Goal: Information Seeking & Learning: Compare options

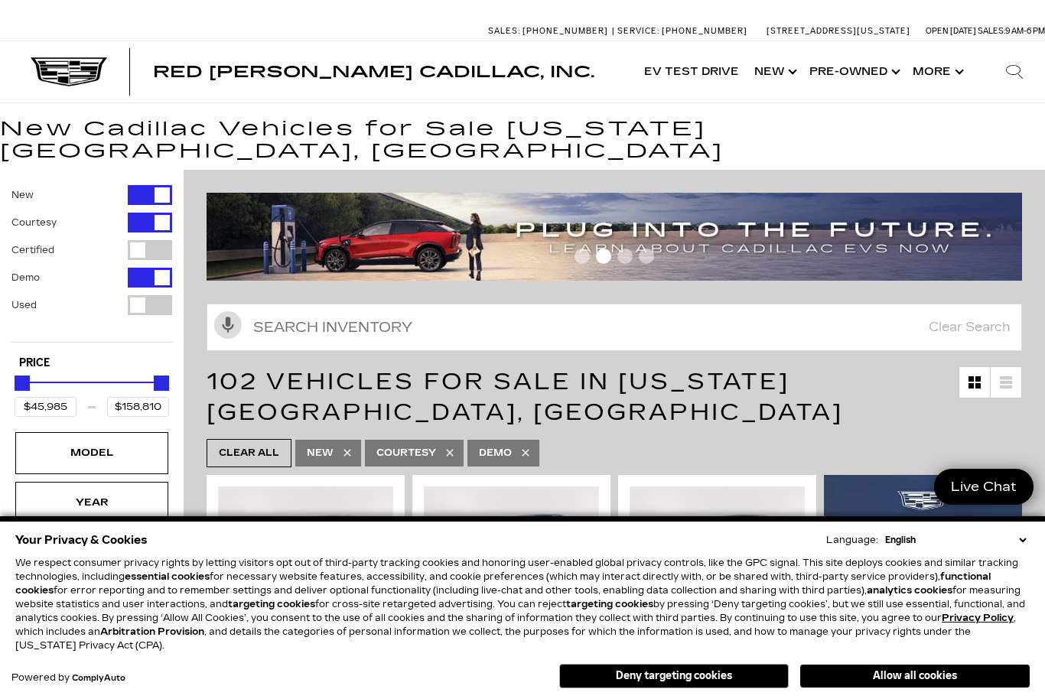
click at [699, 682] on button "Deny targeting cookies" at bounding box center [674, 676] width 230 height 24
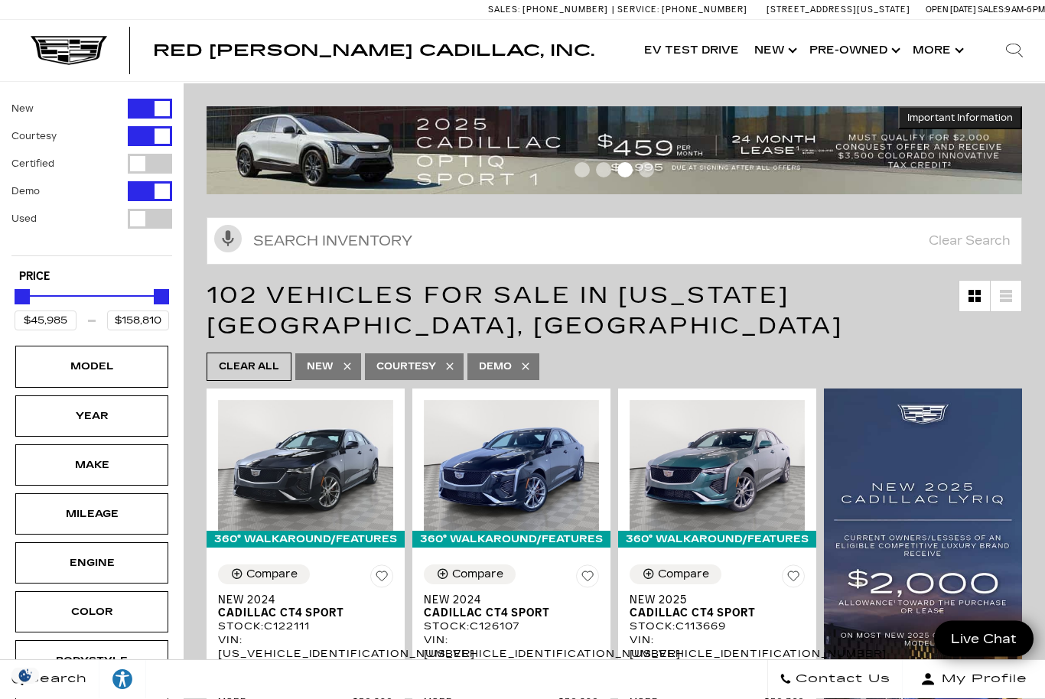
scroll to position [86, 0]
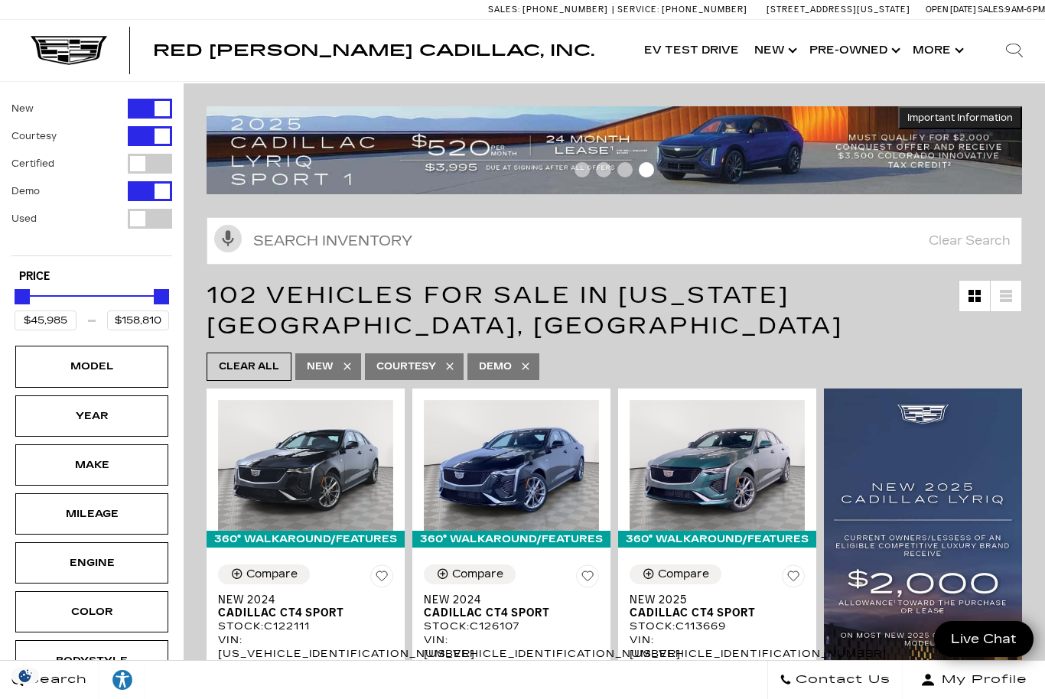
click at [90, 358] on div "Model" at bounding box center [92, 366] width 77 height 17
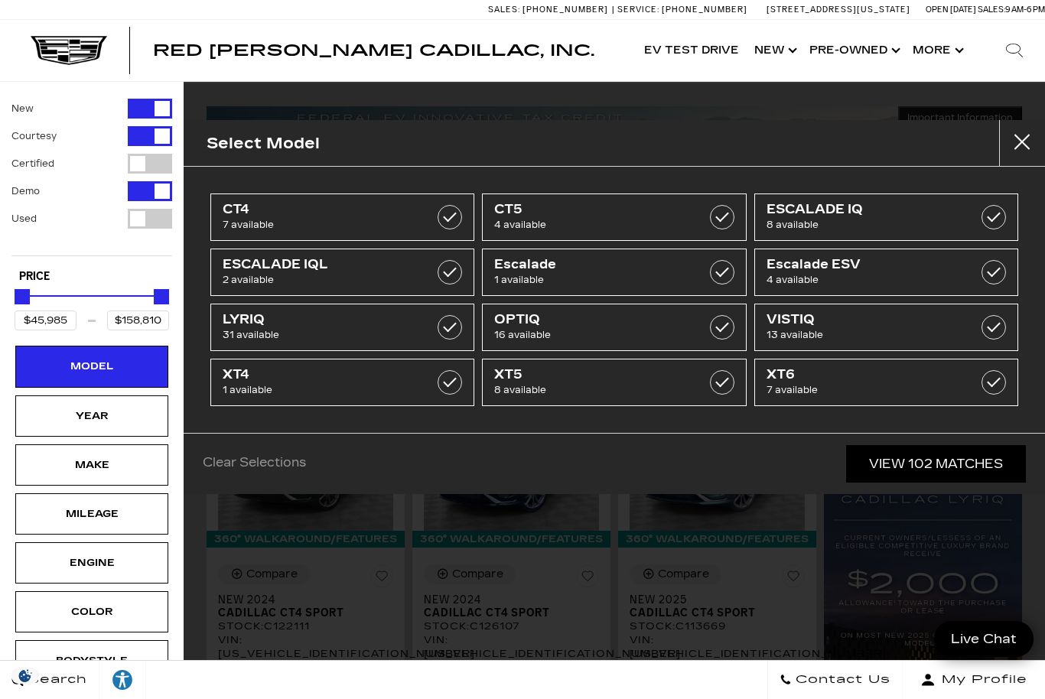
click at [546, 378] on span "XT5" at bounding box center [595, 374] width 203 height 15
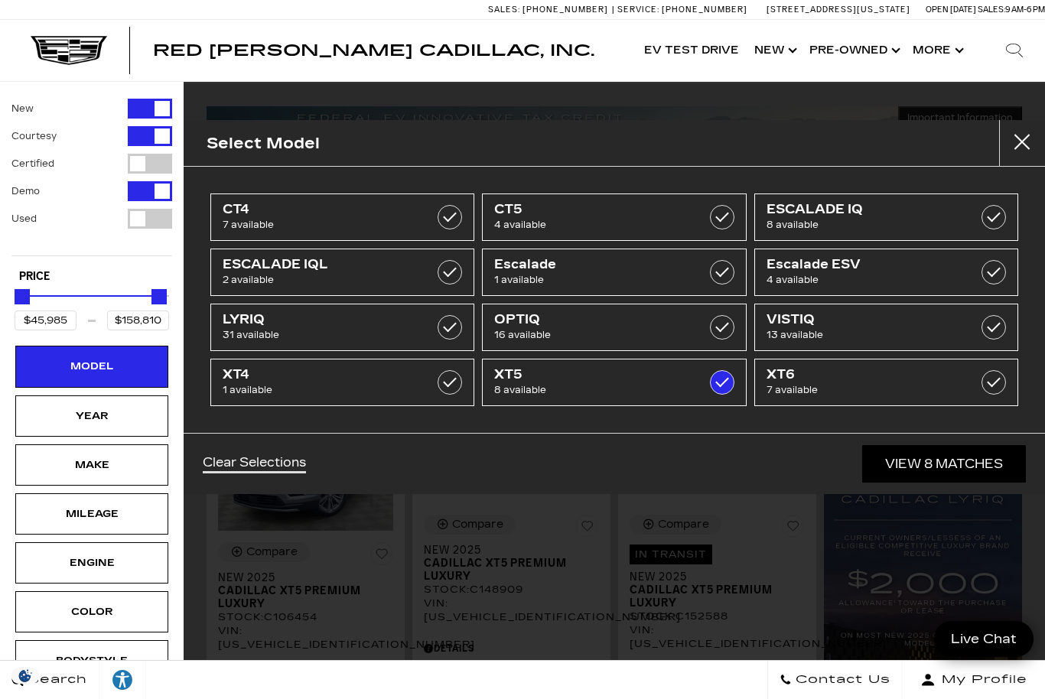
type input "$55,942"
type input "$65,085"
checkbox input "true"
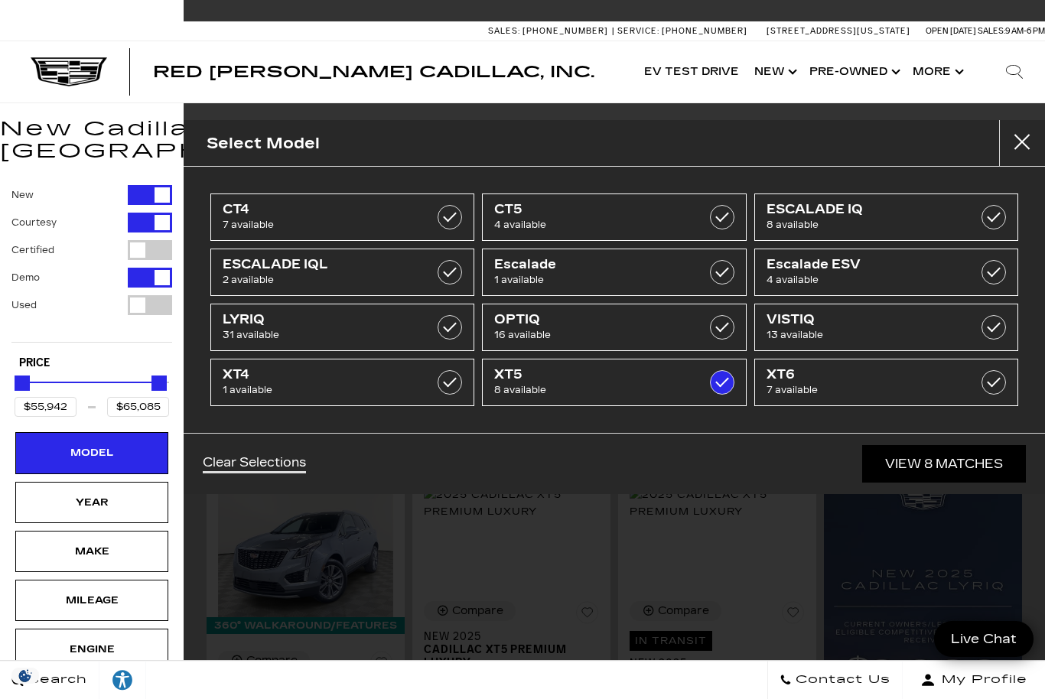
click at [570, 385] on span "8 available" at bounding box center [595, 390] width 203 height 15
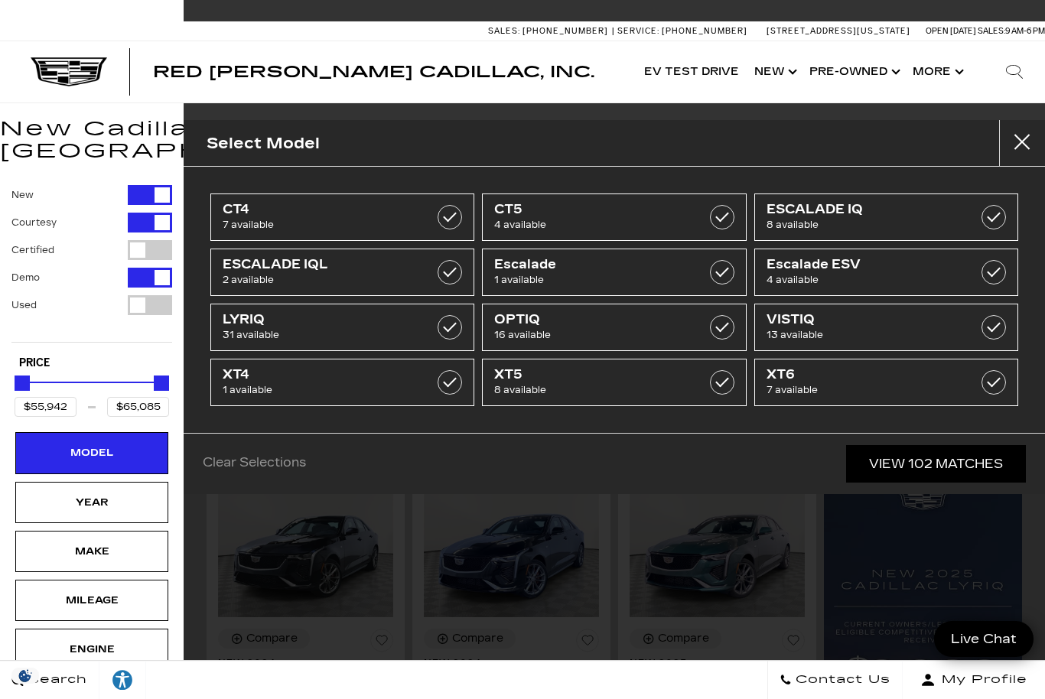
type input "$45,985"
type input "$158,810"
checkbox input "false"
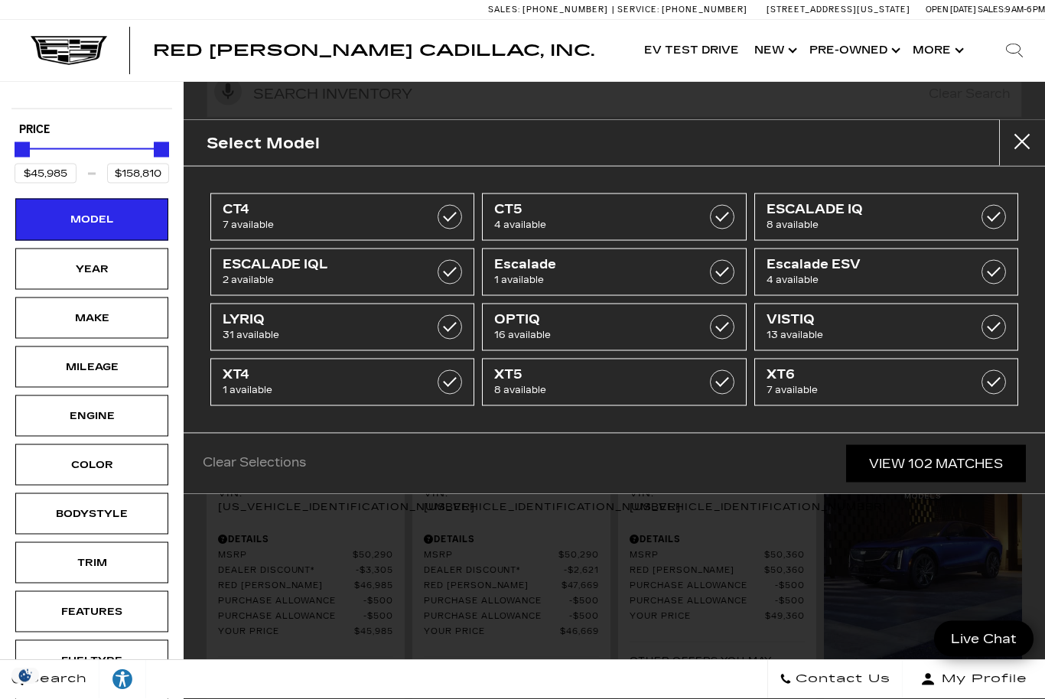
scroll to position [234, 0]
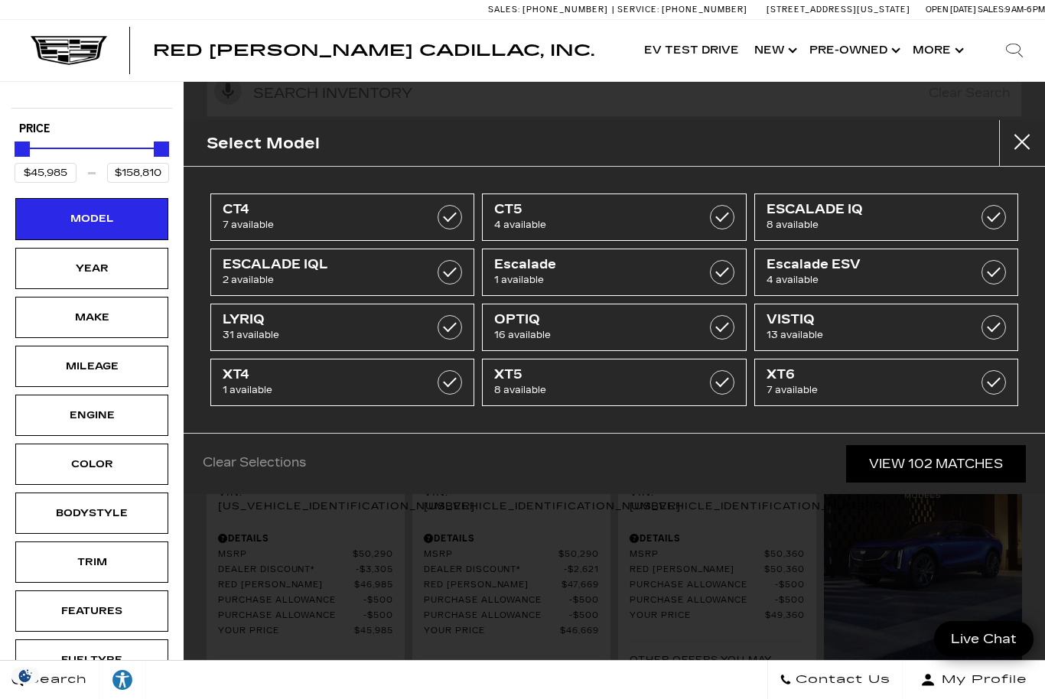
click at [532, 399] on link "XT5 8 available" at bounding box center [614, 382] width 264 height 47
type input "$55,942"
type input "$65,085"
checkbox input "true"
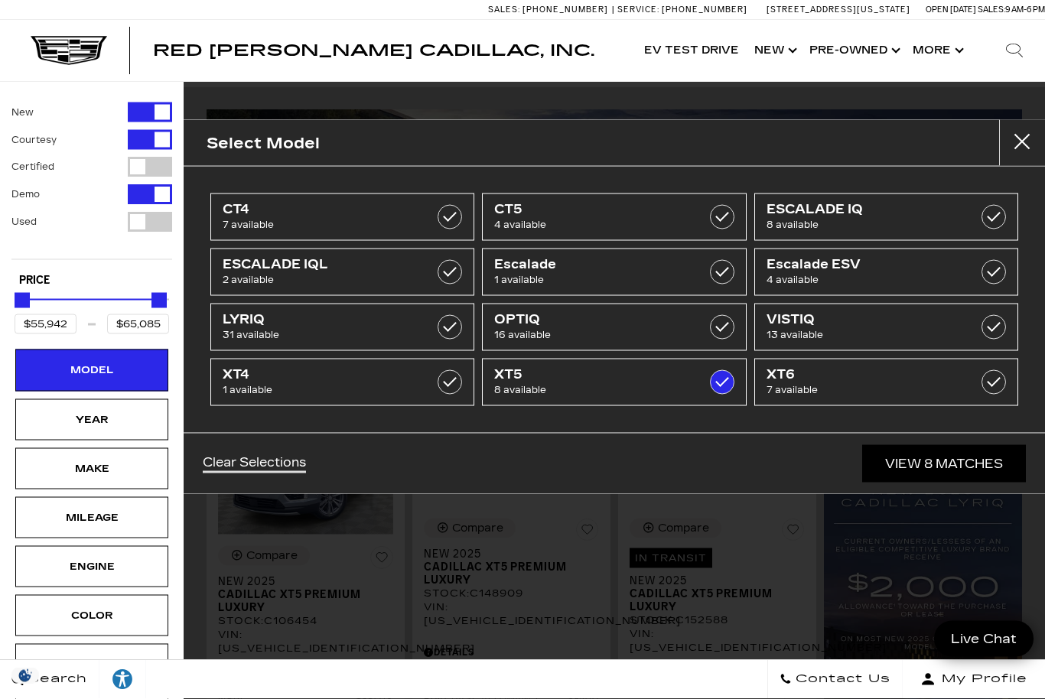
scroll to position [56, 0]
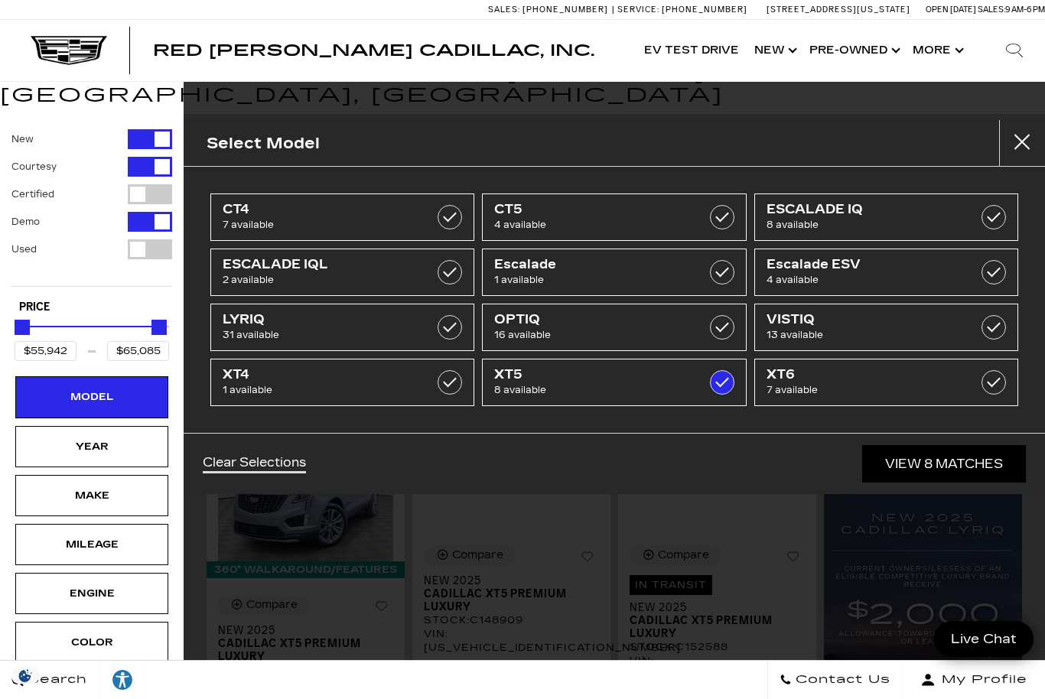
click at [572, 42] on div "Red [PERSON_NAME] Cadillac, Inc. Accessible Menu EV Test Drive Show New Cadilla…" at bounding box center [522, 50] width 1045 height 61
click at [940, 466] on link "View 8 Matches" at bounding box center [944, 463] width 164 height 37
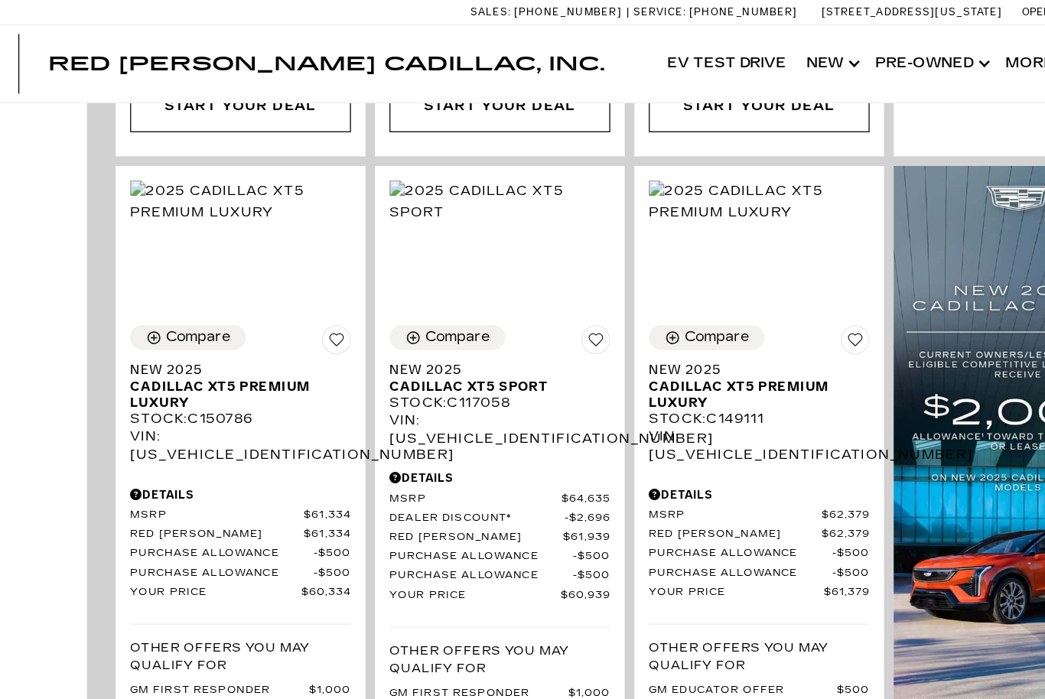
scroll to position [1090, 0]
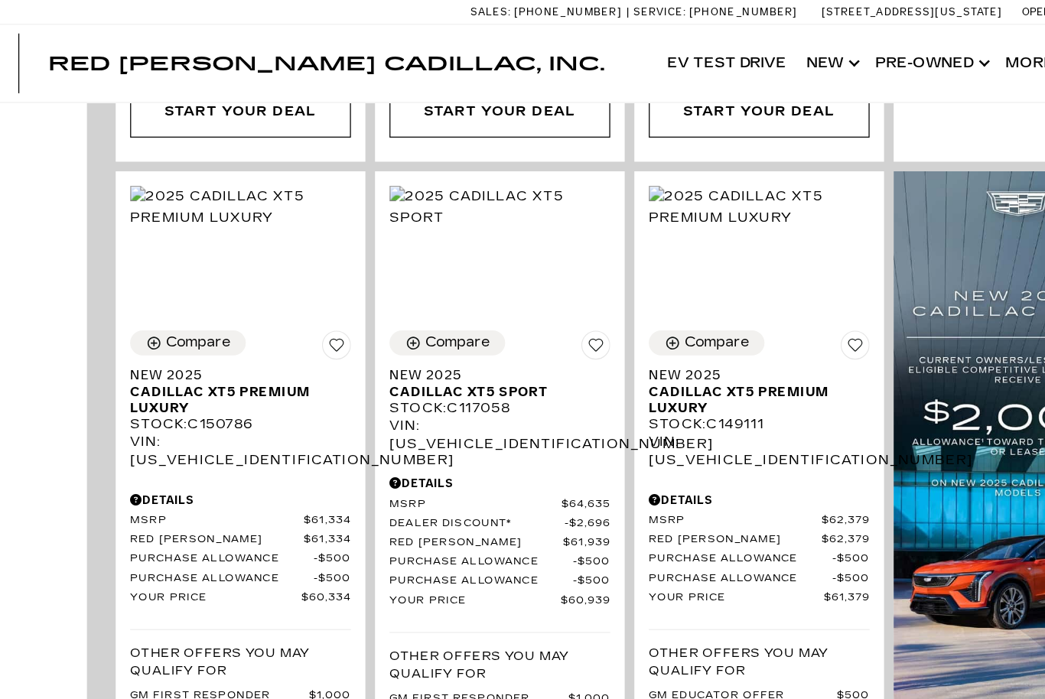
click at [424, 304] on span "Cadillac XT5 Sport" at bounding box center [506, 310] width 164 height 13
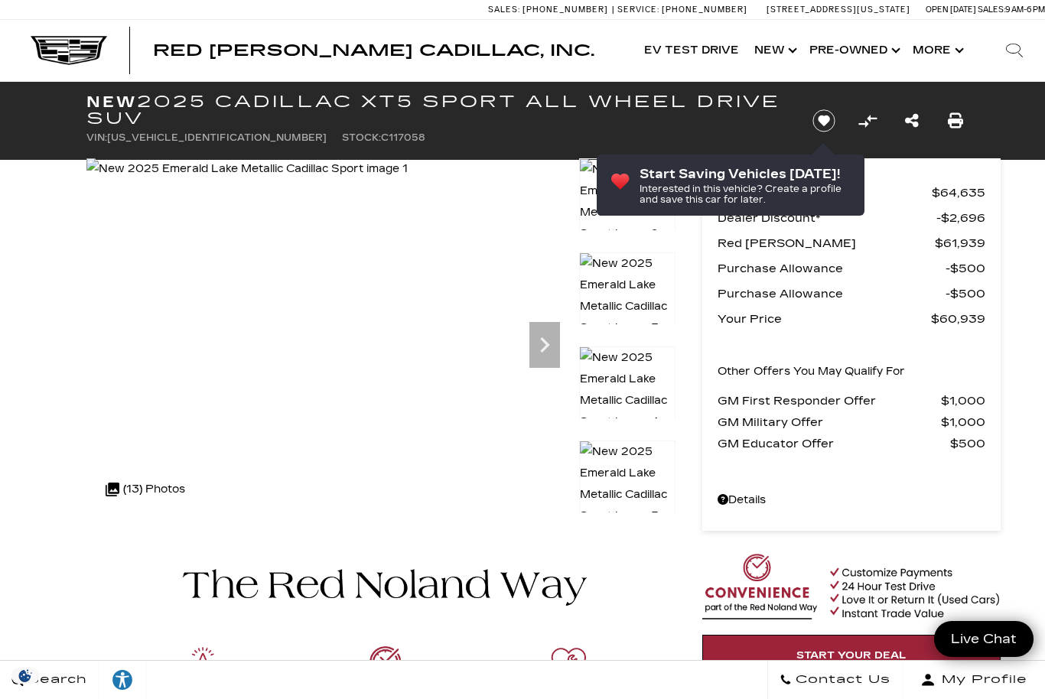
click at [544, 340] on icon "Next" at bounding box center [544, 344] width 9 height 15
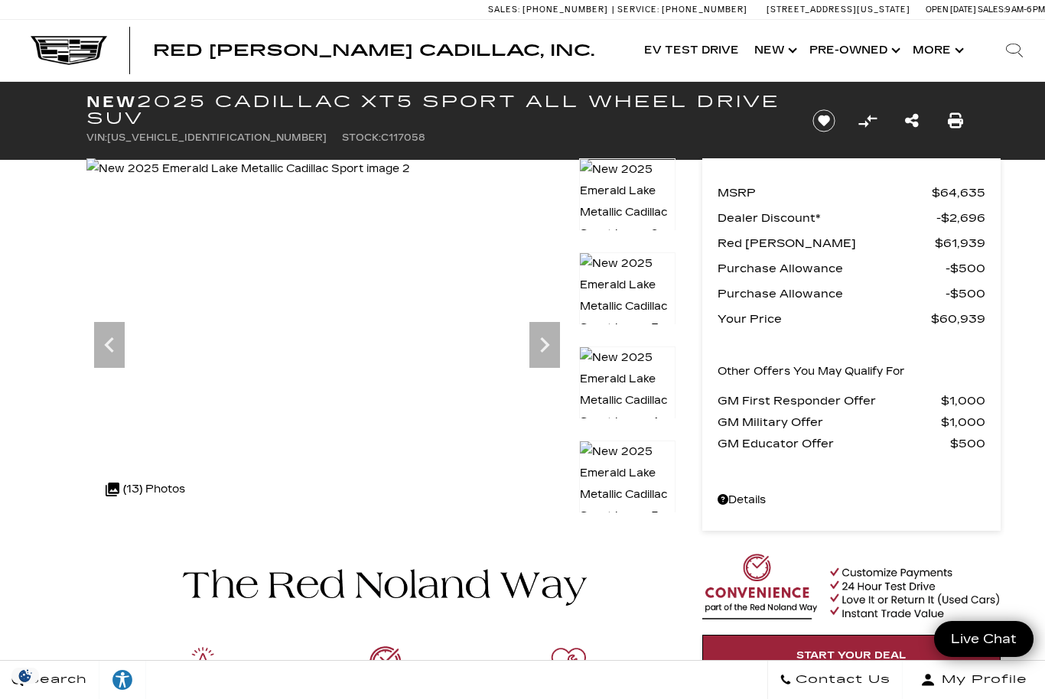
click at [542, 348] on icon "Next" at bounding box center [544, 345] width 31 height 31
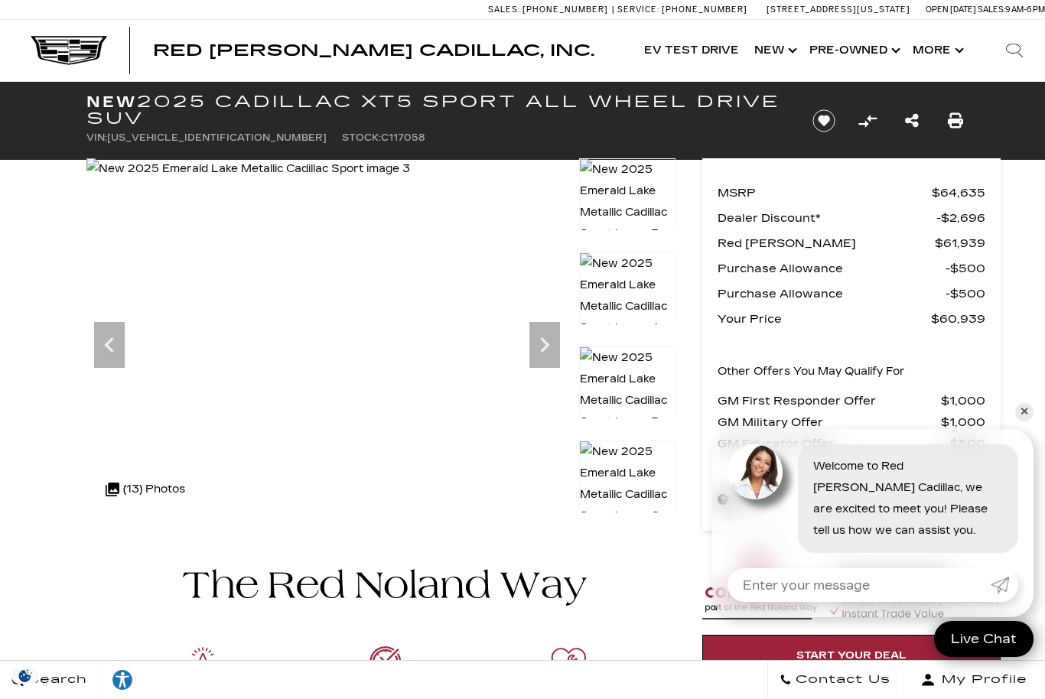
click at [543, 347] on icon "Next" at bounding box center [544, 345] width 31 height 31
click at [545, 347] on icon "Next" at bounding box center [544, 344] width 9 height 15
click at [543, 350] on icon "Next" at bounding box center [544, 344] width 9 height 15
click at [542, 354] on icon "Next" at bounding box center [544, 345] width 31 height 31
click at [539, 353] on icon "Next" at bounding box center [544, 345] width 31 height 31
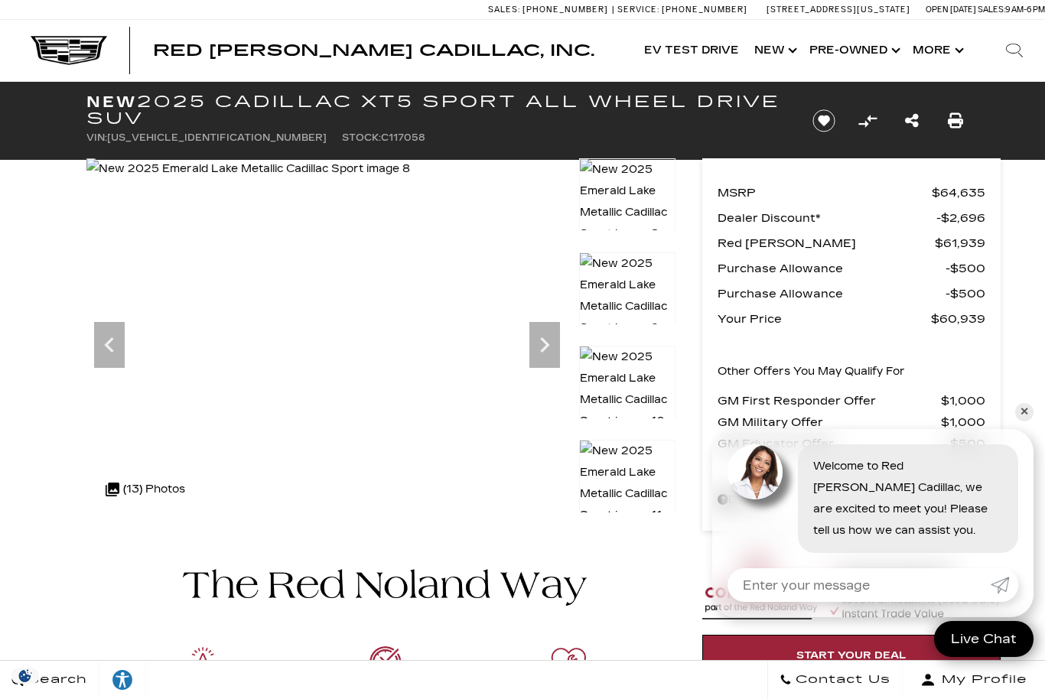
click at [549, 353] on icon "Next" at bounding box center [544, 345] width 31 height 31
click at [541, 345] on icon "Next" at bounding box center [544, 345] width 31 height 31
click at [537, 337] on icon "Next" at bounding box center [544, 345] width 31 height 31
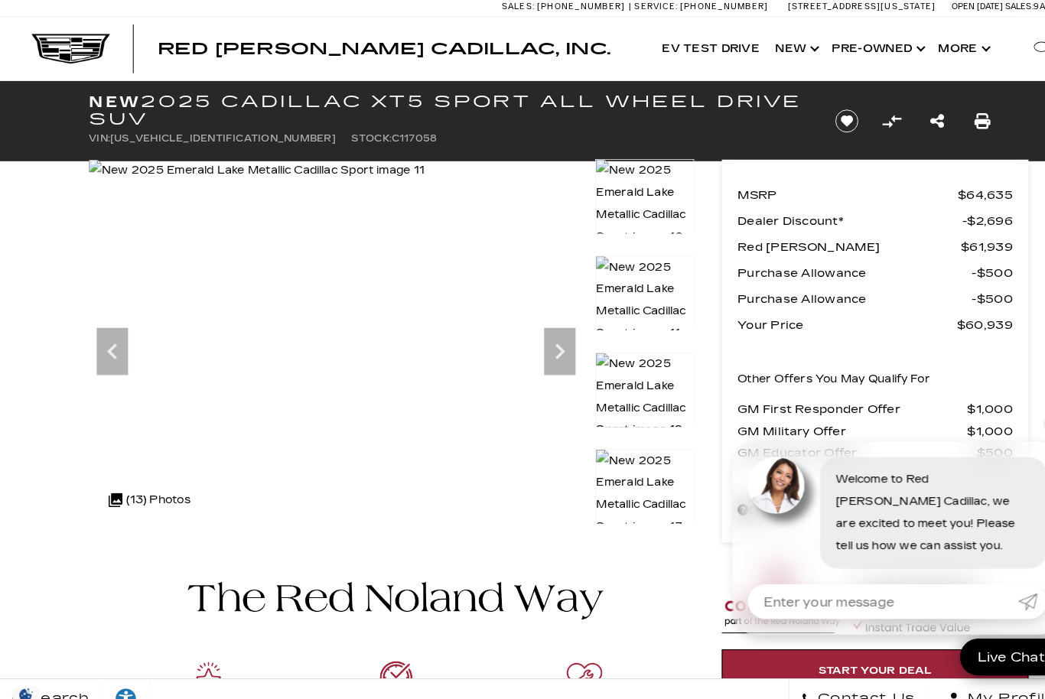
scroll to position [3, 0]
click at [627, 377] on img at bounding box center [627, 386] width 96 height 87
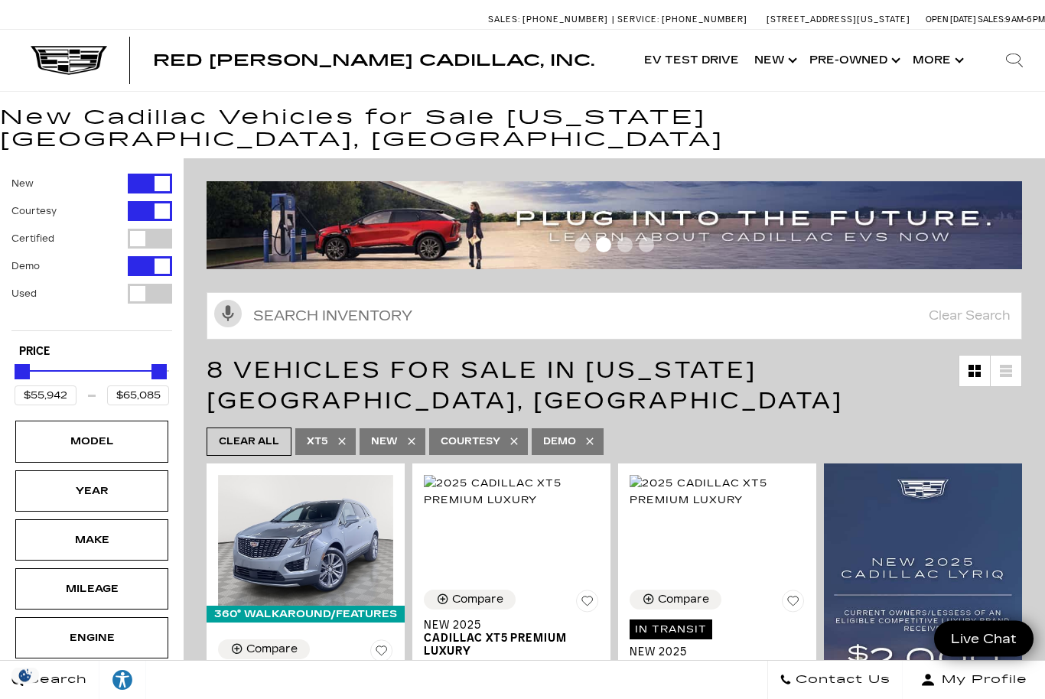
scroll to position [11, 0]
click at [90, 433] on div "Model" at bounding box center [92, 441] width 77 height 17
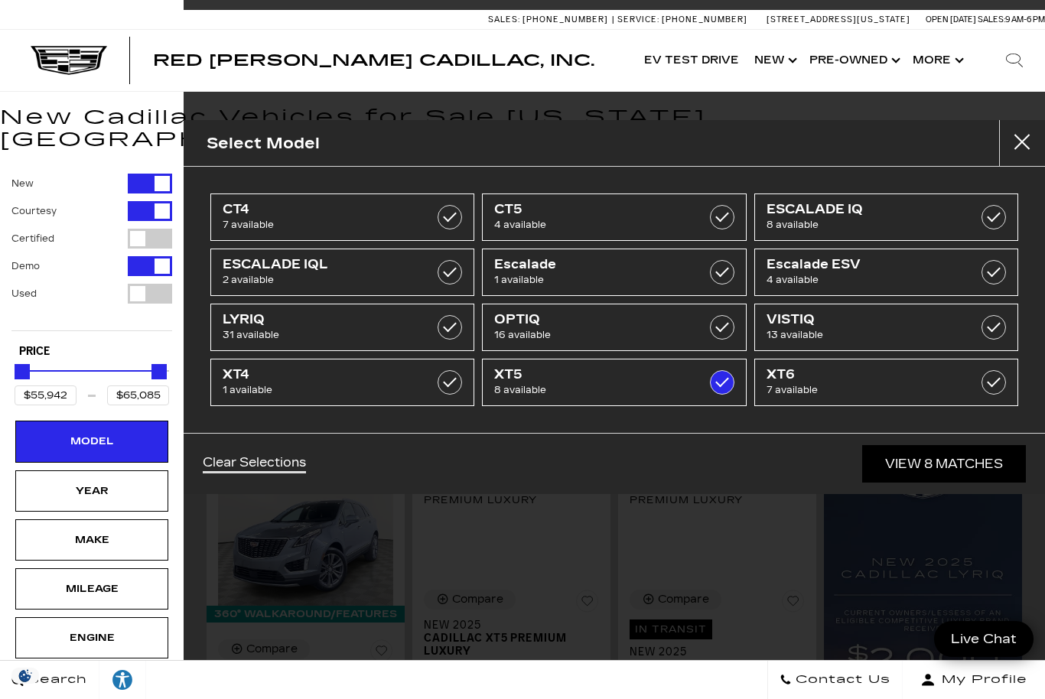
click at [629, 272] on span "Escalade" at bounding box center [595, 264] width 203 height 15
type input "$131,969"
checkbox input "true"
click at [929, 464] on link "View 9 Matches" at bounding box center [944, 463] width 164 height 37
